Goal: Transaction & Acquisition: Book appointment/travel/reservation

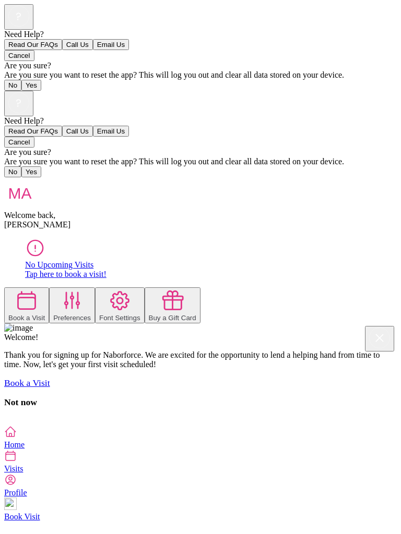
click at [4, 406] on div "Need Help? Read Our FAQs Call Us Email Us Cancel Are you sure? Are you sure you…" at bounding box center [200, 258] width 392 height 335
click at [39, 289] on icon at bounding box center [26, 300] width 23 height 23
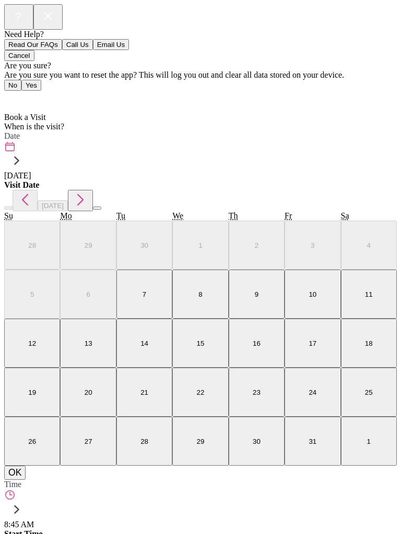
click at [21, 480] on label "Time" at bounding box center [12, 484] width 17 height 9
click at [226, 530] on div at bounding box center [200, 530] width 392 height 0
click at [31, 171] on span "[DATE]" at bounding box center [17, 175] width 27 height 9
click at [250, 341] on button "16" at bounding box center [257, 343] width 56 height 49
click at [26, 480] on button "OK" at bounding box center [14, 473] width 21 height 14
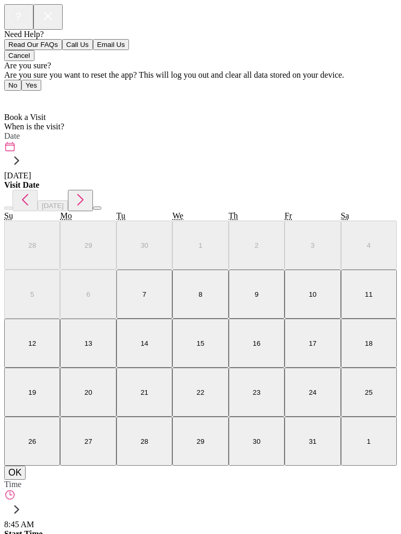
click at [21, 480] on label "Time" at bounding box center [12, 484] width 17 height 9
click at [68, 530] on div at bounding box center [200, 530] width 392 height 0
click at [21, 480] on label "Time" at bounding box center [12, 484] width 17 height 9
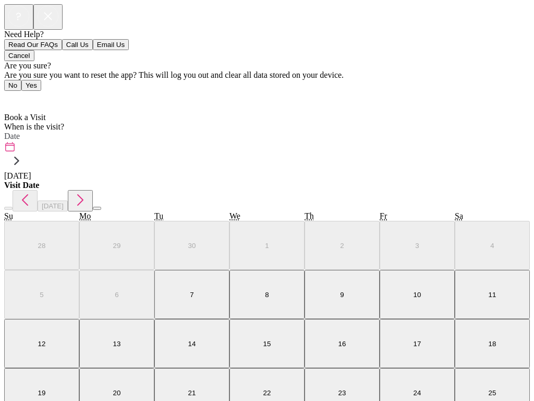
scroll to position [257, 0]
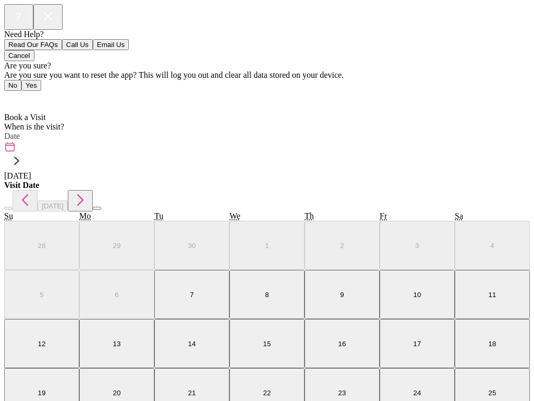
scroll to position [6, 0]
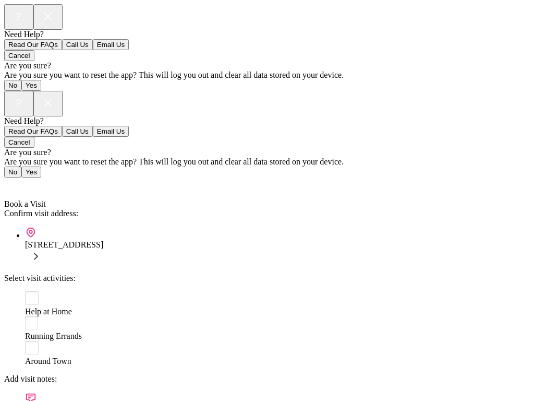
scroll to position [0, 0]
click at [178, 273] on div "Select visit activities:" at bounding box center [267, 277] width 526 height 9
click at [71, 356] on span "Around Town" at bounding box center [48, 360] width 46 height 9
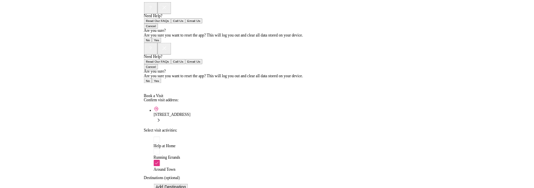
scroll to position [111, 0]
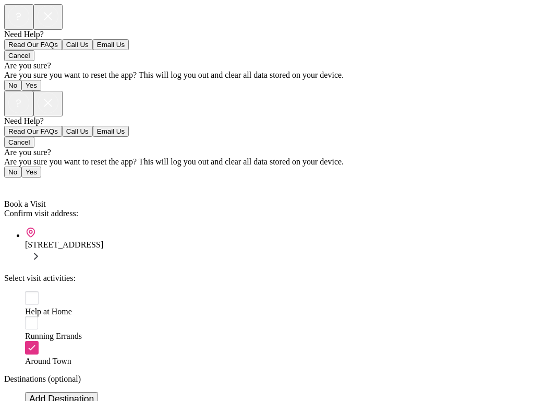
click at [165, 198] on div "Back Book a Visit Book a Visit Confirm visit address: [STREET_ADDRESS] Select v…" at bounding box center [267, 340] width 526 height 326
click at [84, 392] on button "Add Destination" at bounding box center [61, 399] width 73 height 14
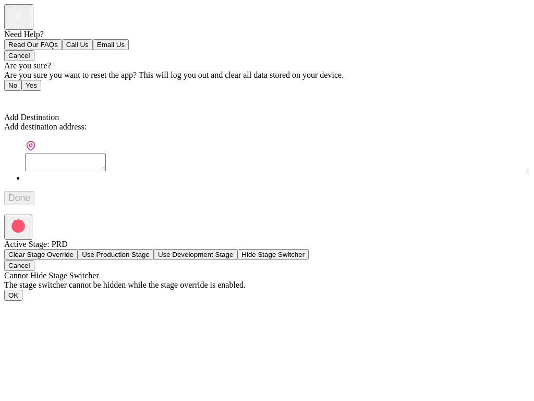
click at [181, 122] on div "Add destination address:" at bounding box center [267, 126] width 526 height 9
click at [86, 153] on textarea at bounding box center [65, 162] width 81 height 18
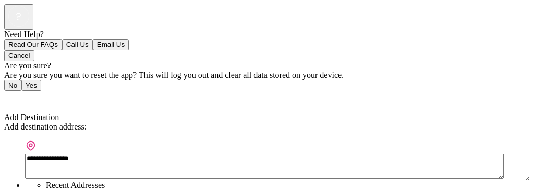
type textarea "**********"
click at [39, 153] on textarea "**********" at bounding box center [264, 165] width 479 height 25
type textarea "**********"
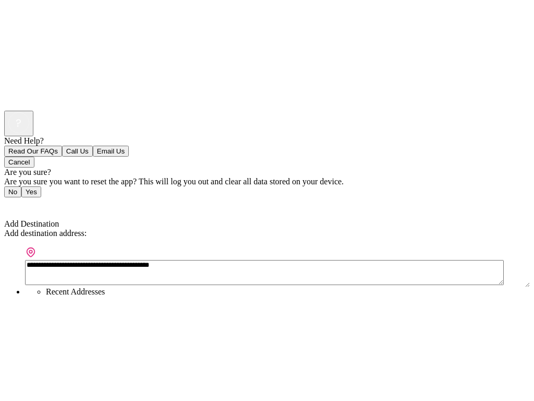
scroll to position [0, 0]
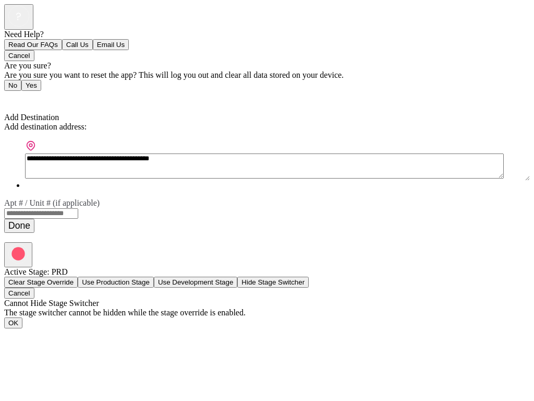
click at [25, 94] on span "Back" at bounding box center [18, 98] width 17 height 9
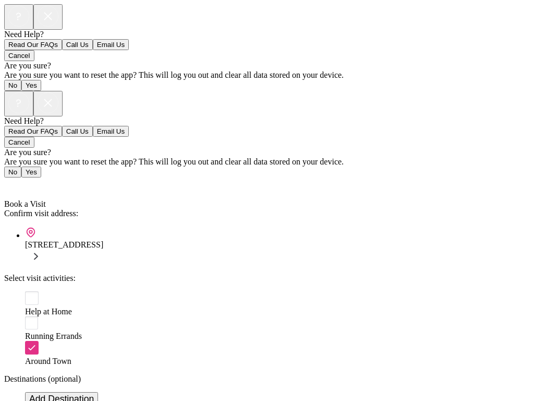
click at [28, 181] on span "Back" at bounding box center [18, 185] width 17 height 9
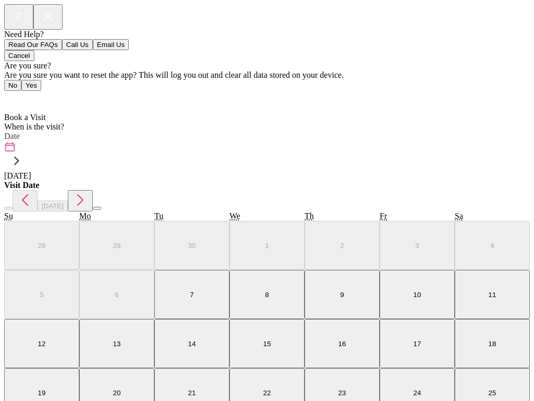
scroll to position [6, 0]
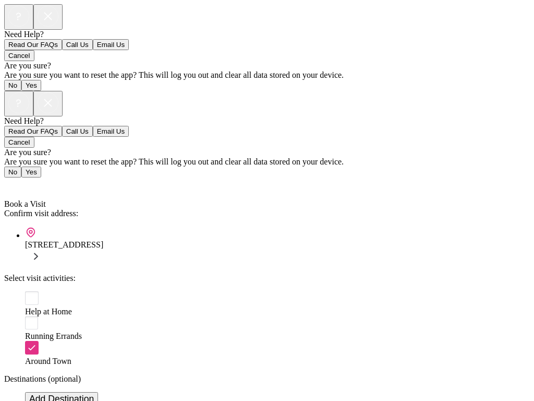
scroll to position [111, 0]
click at [98, 392] on button "Add Destination" at bounding box center [61, 399] width 73 height 14
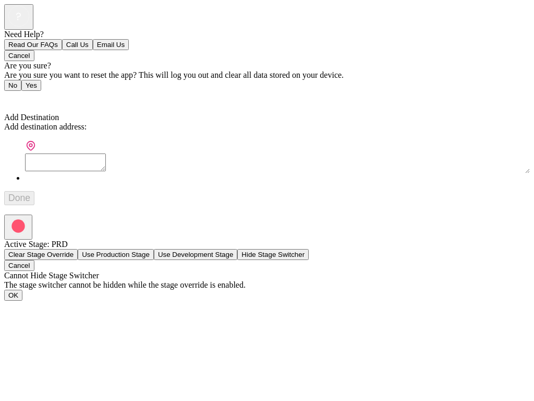
click at [154, 91] on div "Back Add Destination Add Destination Add destination address: Done" at bounding box center [267, 148] width 526 height 114
click at [28, 140] on icon at bounding box center [30, 145] width 11 height 11
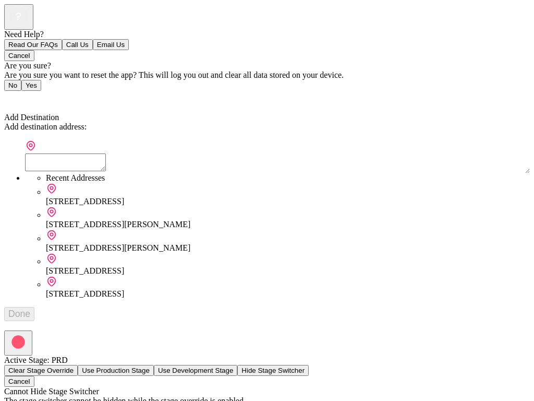
click at [215, 243] on div "[STREET_ADDRESS][PERSON_NAME]" at bounding box center [288, 247] width 484 height 9
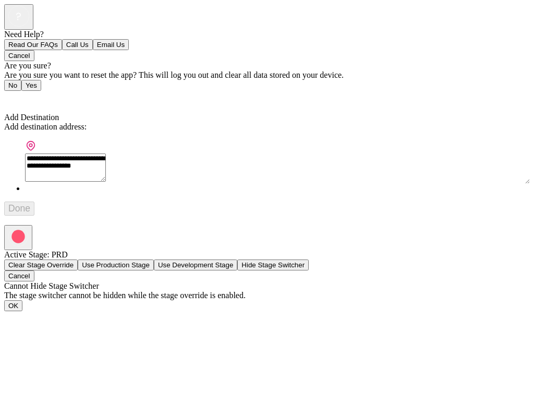
type textarea "**********"
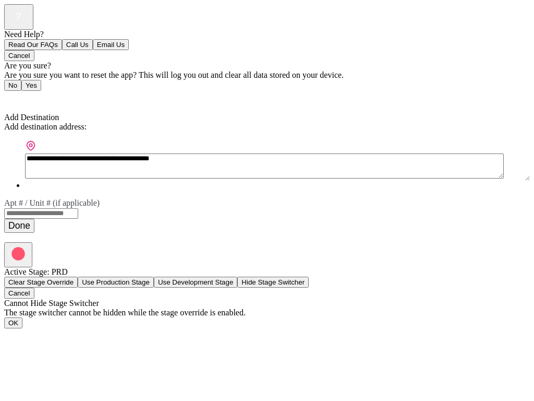
click at [34, 219] on button "Done" at bounding box center [19, 226] width 30 height 14
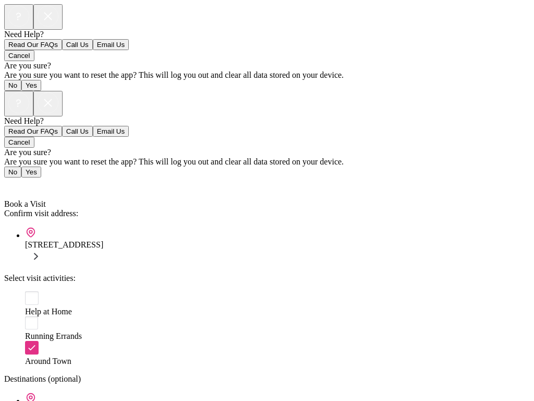
scroll to position [136, 0]
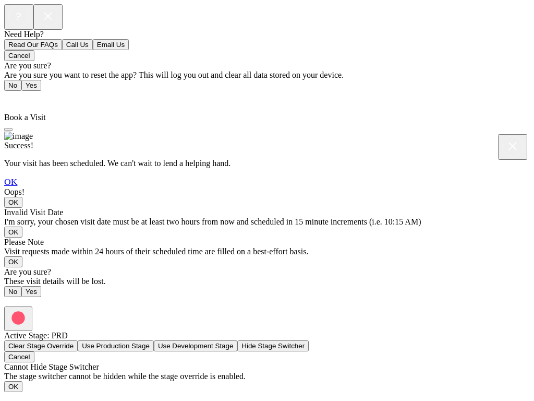
click at [17, 187] on link "OK" at bounding box center [10, 181] width 13 height 10
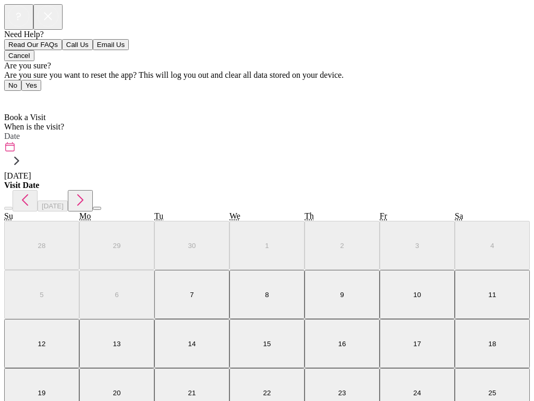
scroll to position [4, 0]
